Goal: Transaction & Acquisition: Purchase product/service

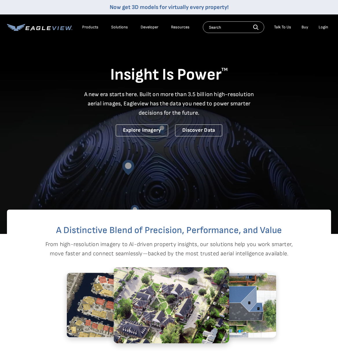
click at [325, 28] on div "Login" at bounding box center [323, 27] width 10 height 5
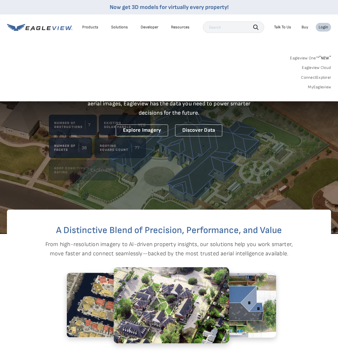
click at [315, 86] on link "MyEagleview" at bounding box center [319, 86] width 23 height 5
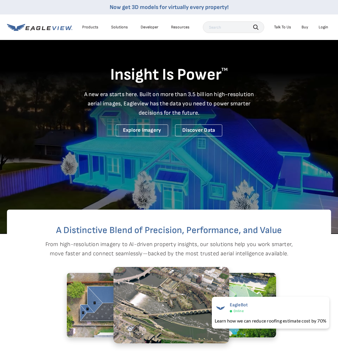
click at [321, 27] on div "Login" at bounding box center [323, 27] width 10 height 5
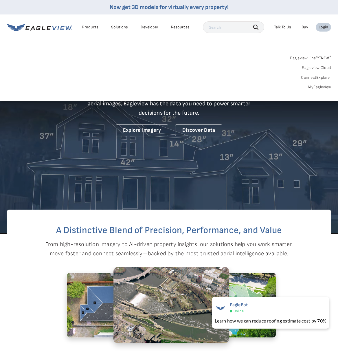
click at [324, 85] on link "MyEagleview" at bounding box center [319, 86] width 23 height 5
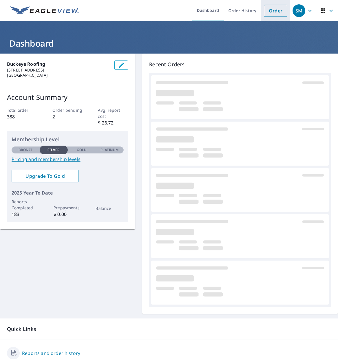
click at [273, 12] on link "Order" at bounding box center [275, 11] width 23 height 12
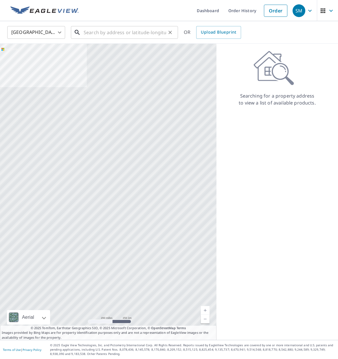
click at [145, 30] on input "text" at bounding box center [125, 32] width 82 height 16
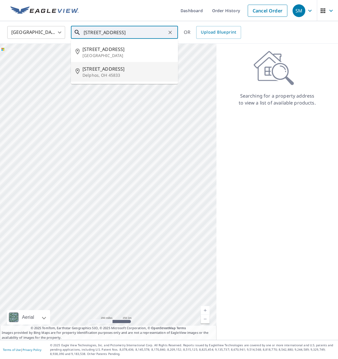
click at [146, 73] on p "Delphos, OH 45833" at bounding box center [127, 75] width 91 height 6
type input "310 W 6th St Delphos, OH 45833"
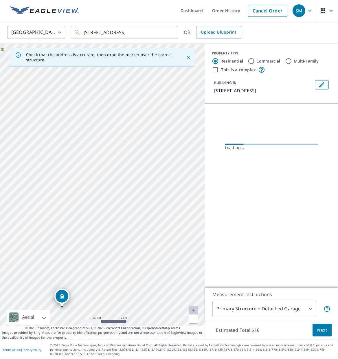
drag, startPoint x: 92, startPoint y: 187, endPoint x: 157, endPoint y: 133, distance: 85.4
click at [155, 136] on div "310 W 6th St Delphos, OH 45833" at bounding box center [102, 192] width 205 height 296
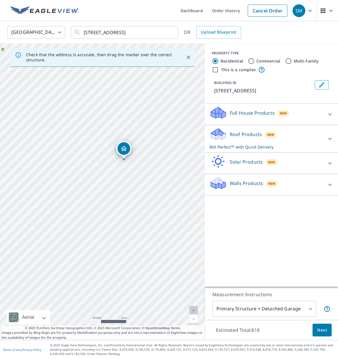
drag, startPoint x: 121, startPoint y: 213, endPoint x: 142, endPoint y: 182, distance: 38.3
click at [142, 182] on div "310 W 6th St Delphos, OH 45833" at bounding box center [102, 192] width 205 height 296
click at [317, 330] on span "Next" at bounding box center [322, 329] width 10 height 7
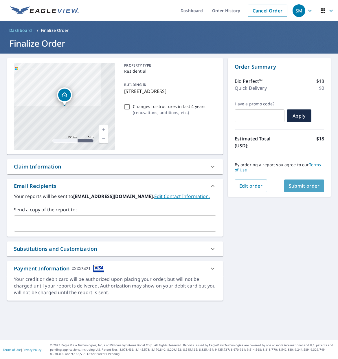
click at [314, 187] on span "Submit order" at bounding box center [304, 185] width 31 height 6
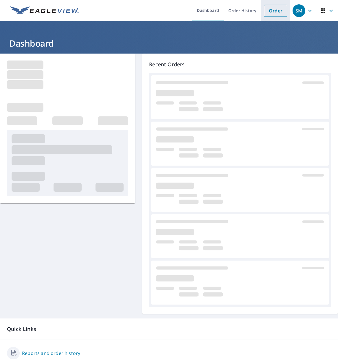
click at [266, 11] on link "Order" at bounding box center [275, 11] width 23 height 12
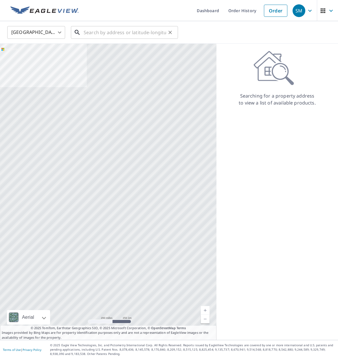
click at [140, 35] on input "text" at bounding box center [125, 32] width 82 height 16
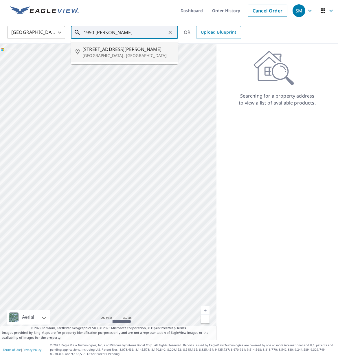
click at [140, 50] on span "1950 Monfort Rd" at bounding box center [127, 49] width 91 height 7
type input "1950 Monfort Rd Spencerville, OH 45887"
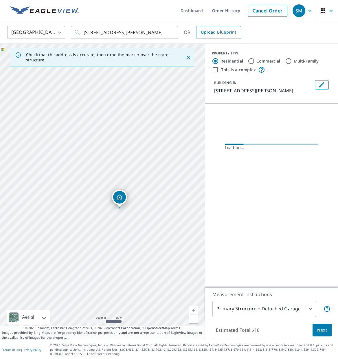
drag, startPoint x: 103, startPoint y: 174, endPoint x: 118, endPoint y: 189, distance: 21.1
click at [118, 189] on div "1950 Monfort Rd Spencerville, OH 45887" at bounding box center [102, 192] width 205 height 296
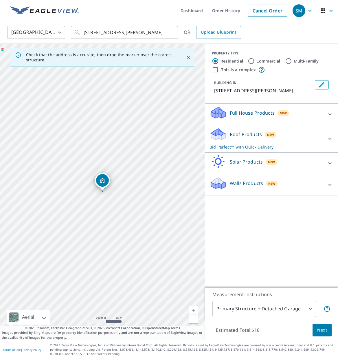
click at [104, 180] on icon "Dropped pin, building 1, Residential property, 1950 Monfort Rd Spencerville, OH…" at bounding box center [102, 180] width 6 height 5
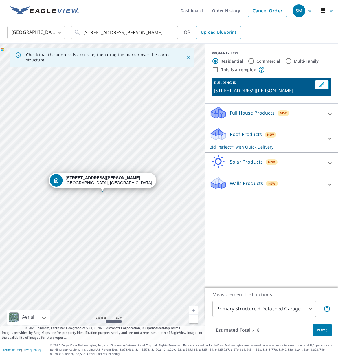
click at [123, 162] on div "1950 Monfort Rd Spencerville, OH 45887" at bounding box center [102, 192] width 205 height 296
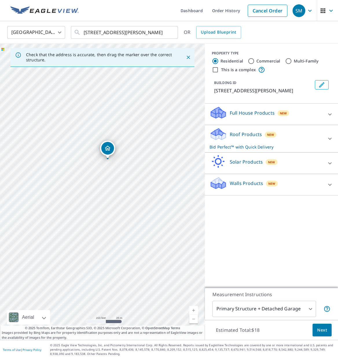
drag, startPoint x: 106, startPoint y: 177, endPoint x: 112, endPoint y: 145, distance: 32.8
click at [318, 333] on span "Next" at bounding box center [322, 329] width 10 height 7
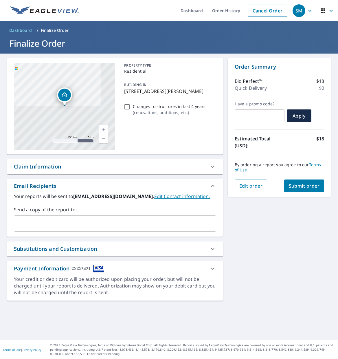
click at [307, 192] on div "Order Summary Bid Perfect™ $18 Quick Delivery $0 Have a promo code? ​ Apply Est…" at bounding box center [279, 127] width 103 height 139
click at [306, 188] on span "Submit order" at bounding box center [304, 185] width 31 height 6
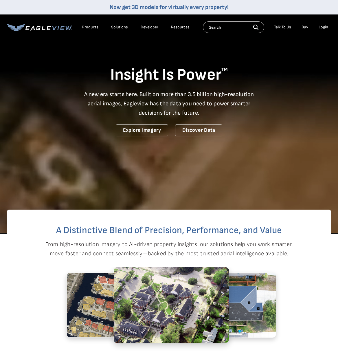
click at [328, 28] on li "Login" at bounding box center [322, 27] width 15 height 9
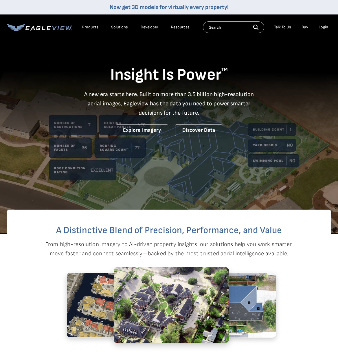
click at [326, 28] on div "Login" at bounding box center [323, 27] width 10 height 5
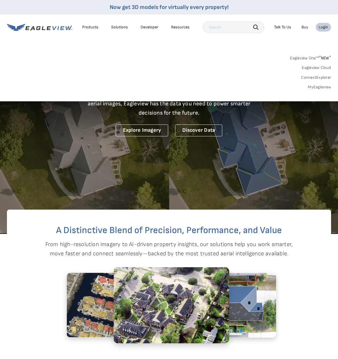
click at [309, 88] on link "MyEagleview" at bounding box center [319, 86] width 23 height 5
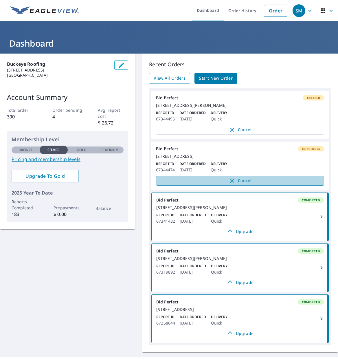
click at [244, 184] on span "Cancel" at bounding box center [240, 180] width 156 height 7
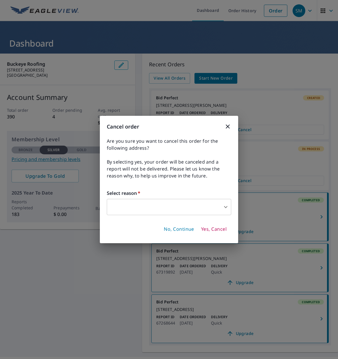
click at [209, 230] on span "Yes, Cancel" at bounding box center [213, 229] width 25 height 6
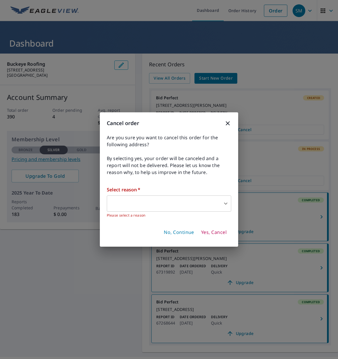
click at [184, 199] on body "SM SM Dashboard Order History Order SM Dashboard Buckeye Roofing [STREET_ADDRES…" at bounding box center [169, 179] width 338 height 359
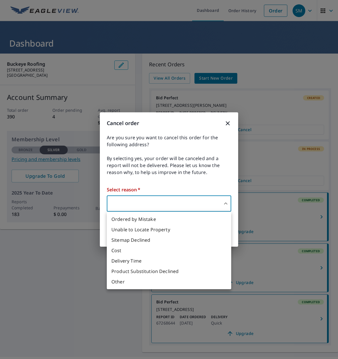
click at [140, 219] on li "Ordered by Mistake" at bounding box center [169, 219] width 124 height 10
type input "30"
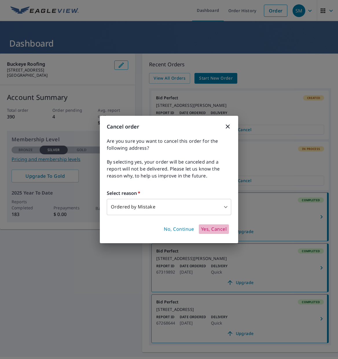
click at [225, 230] on span "Yes, Cancel" at bounding box center [213, 229] width 25 height 6
